Goal: Understand process/instructions

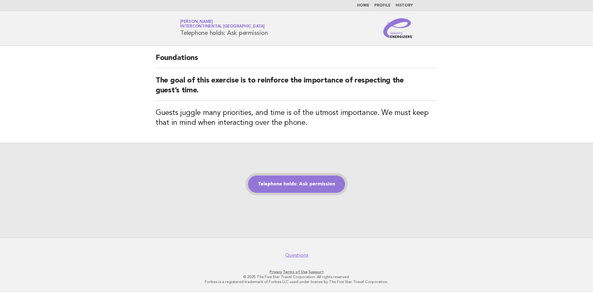
click at [311, 185] on link "Telephone holds: Ask permission" at bounding box center [296, 184] width 97 height 17
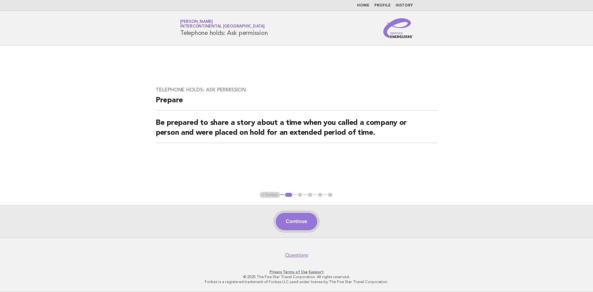
click at [296, 219] on button "Continue" at bounding box center [296, 221] width 41 height 17
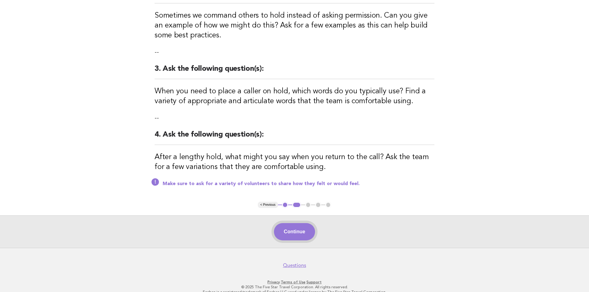
click at [303, 223] on button "Continue" at bounding box center [294, 231] width 41 height 17
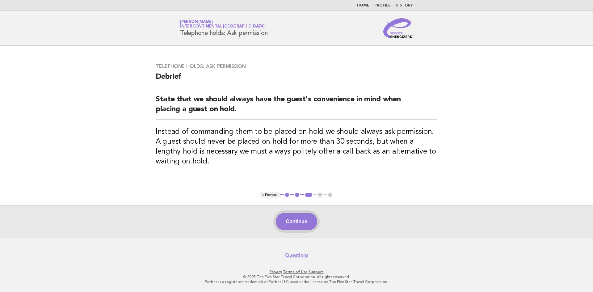
click at [303, 224] on button "Continue" at bounding box center [296, 221] width 41 height 17
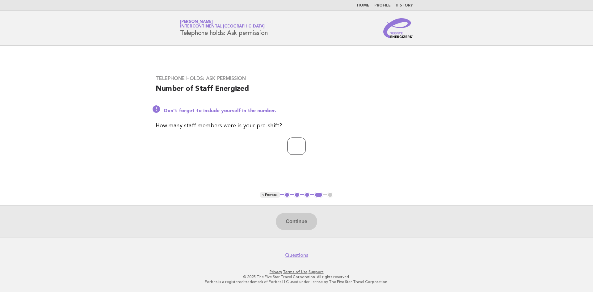
click at [302, 152] on input "number" at bounding box center [296, 146] width 19 height 17
type input "*"
click at [305, 222] on button "Continue" at bounding box center [296, 221] width 41 height 17
